Goal: Find contact information: Find contact information

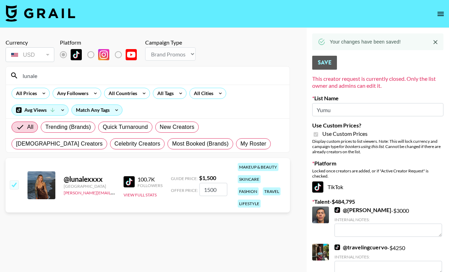
select select "Brand"
click at [440, 15] on icon "open drawer" at bounding box center [440, 14] width 8 height 8
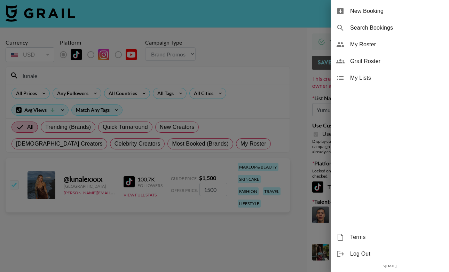
click at [388, 24] on span "Search Bookings" at bounding box center [396, 28] width 93 height 8
select select "id"
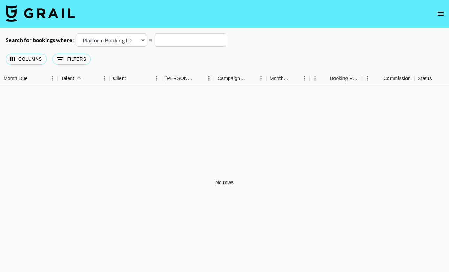
click at [182, 43] on input "text" at bounding box center [190, 39] width 71 height 13
click at [127, 41] on select "Airtable Booking ID Platform Booking ID Platform Campaign ID" at bounding box center [112, 39] width 70 height 13
click at [121, 41] on select "Airtable Booking ID Platform Booking ID Platform Campaign ID" at bounding box center [112, 39] width 70 height 13
click at [49, 9] on img at bounding box center [41, 13] width 70 height 17
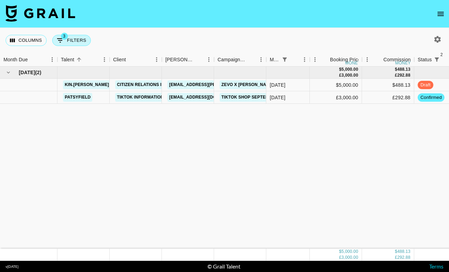
click at [64, 42] on icon "Show filters" at bounding box center [60, 40] width 8 height 8
select select "monthDue2"
select select "[DATE]"
select select "status"
select select "not"
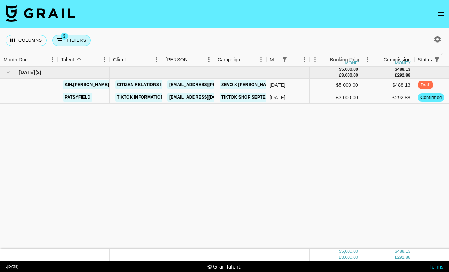
select select "declined"
select select "status"
select select "not"
select select "cancelled"
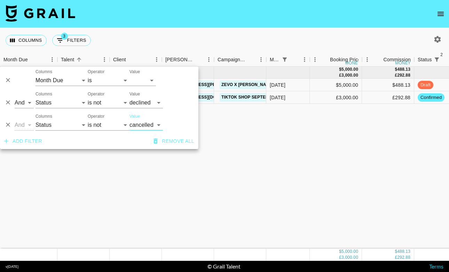
click at [178, 32] on div "Columns 3 Filters + Booking" at bounding box center [224, 40] width 449 height 25
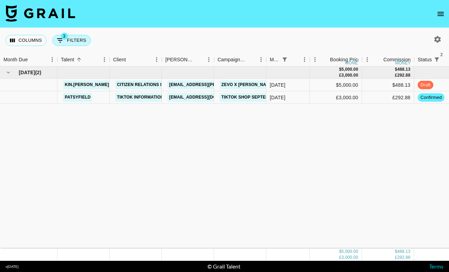
click at [79, 40] on button "3 Filters" at bounding box center [71, 40] width 39 height 11
select select "monthDue2"
select select "[DATE]"
select select "status"
select select "not"
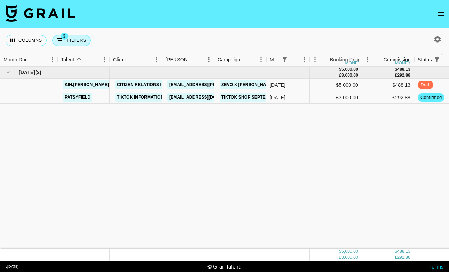
select select "declined"
select select "status"
select select "not"
select select "cancelled"
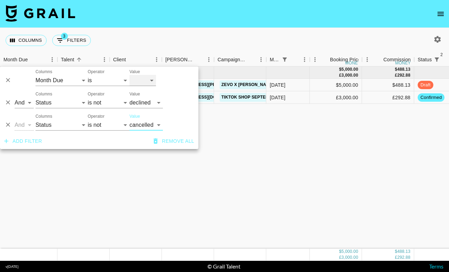
click at [142, 79] on select "[DATE] [DATE] '[DATE] May '[DATE] Mar '[DATE] Jan '[DATE] Nov '[DATE] Sep '[DAT…" at bounding box center [142, 80] width 26 height 11
click at [431, 41] on button "button" at bounding box center [437, 39] width 12 height 12
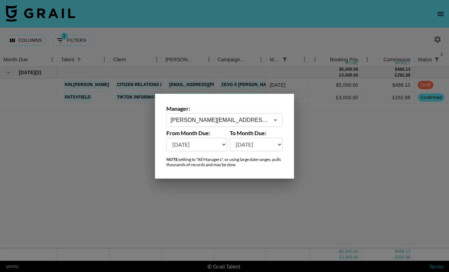
click at [206, 145] on select "[DATE] [DATE] '[DATE] May '[DATE] Mar '[DATE] Jan '[DATE] Nov '[DATE] Sep '[DAT…" at bounding box center [196, 144] width 61 height 13
select select "[DATE]"
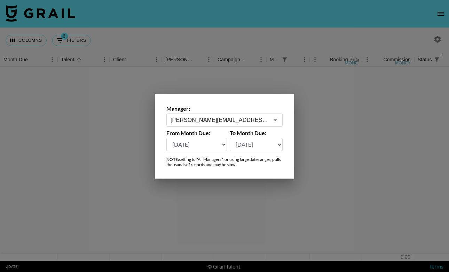
click at [104, 153] on div at bounding box center [224, 136] width 449 height 272
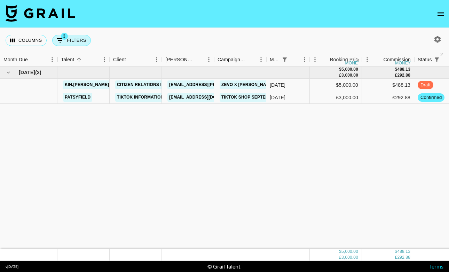
click at [77, 41] on button "3 Filters" at bounding box center [71, 40] width 39 height 11
select select "monthDue2"
select select "[DATE]"
select select "status"
select select "not"
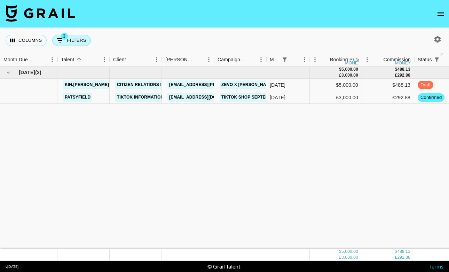
select select "declined"
select select "status"
select select "not"
select select "cancelled"
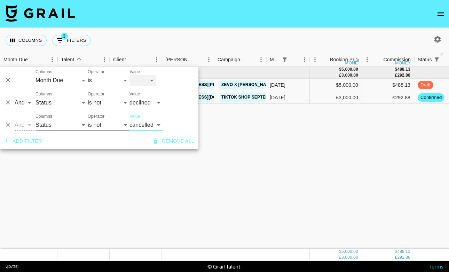
click at [139, 81] on select "[DATE] [DATE] '[DATE] May '[DATE] Mar '[DATE] Jan '[DATE] Nov '[DATE] Sep '[DAT…" at bounding box center [142, 80] width 26 height 11
select select "[DATE]"
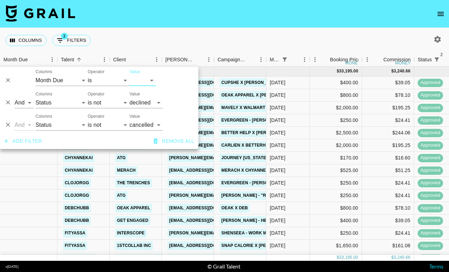
click at [281, 34] on div "Columns 3 Filters + Booking" at bounding box center [224, 40] width 449 height 25
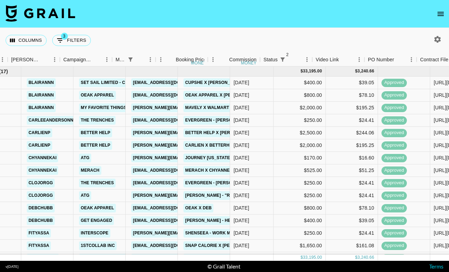
scroll to position [0, 1]
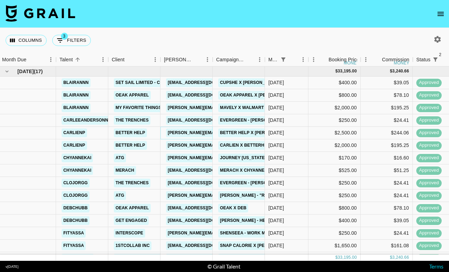
click at [195, 134] on link "[PERSON_NAME][EMAIL_ADDRESS][PERSON_NAME][DOMAIN_NAME]" at bounding box center [240, 132] width 149 height 9
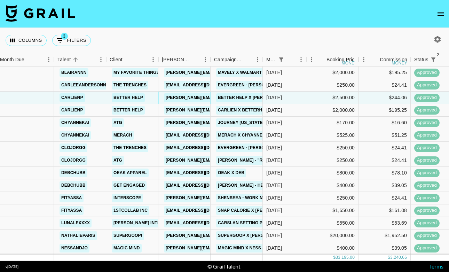
scroll to position [35, 3]
click at [184, 221] on link "[EMAIL_ADDRESS][DOMAIN_NAME]" at bounding box center [203, 222] width 78 height 9
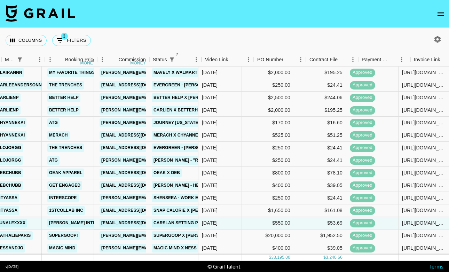
scroll to position [35, 0]
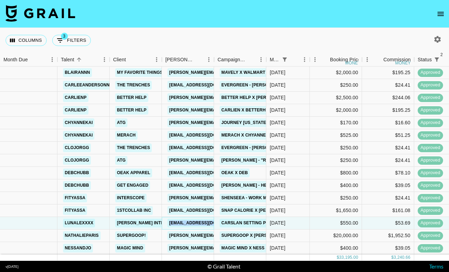
copy link "[EMAIL_ADDRESS][DOMAIN_NAME]"
click at [66, 40] on button "3 Filters" at bounding box center [71, 40] width 39 height 11
select select "monthDue2"
select select "[DATE]"
select select "status"
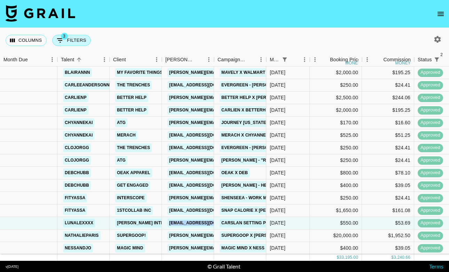
select select "not"
select select "declined"
select select "status"
select select "not"
select select "cancelled"
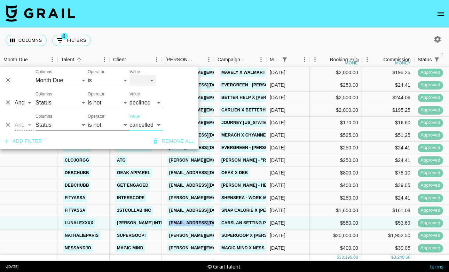
click at [142, 81] on select "[DATE] [DATE] '[DATE] May '[DATE] Mar '[DATE] Jan '[DATE] Nov '[DATE] Sep '[DAT…" at bounding box center [142, 80] width 26 height 11
select select "[DATE]"
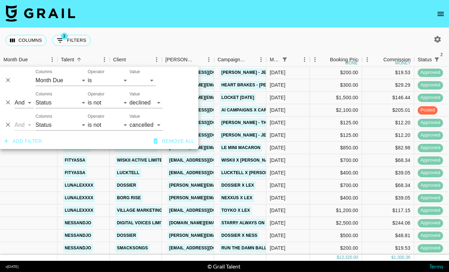
click at [215, 31] on div "Columns 3 Filters + Booking" at bounding box center [224, 40] width 449 height 25
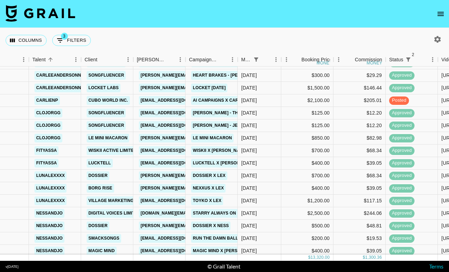
scroll to position [45, 29]
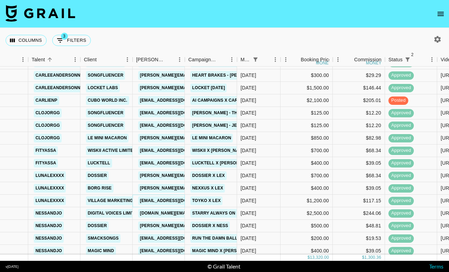
click at [168, 201] on link "[EMAIL_ADDRESS][DOMAIN_NAME]" at bounding box center [177, 200] width 78 height 9
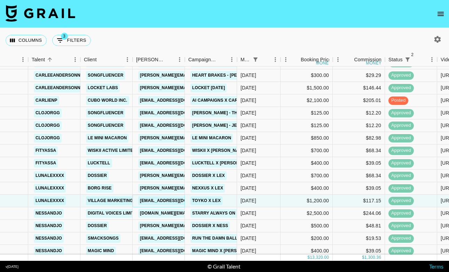
copy link "[EMAIL_ADDRESS][DOMAIN_NAME]"
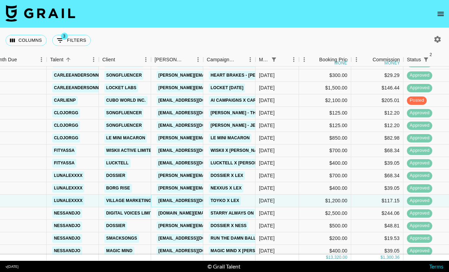
scroll to position [45, 11]
